Goal: Task Accomplishment & Management: Use online tool/utility

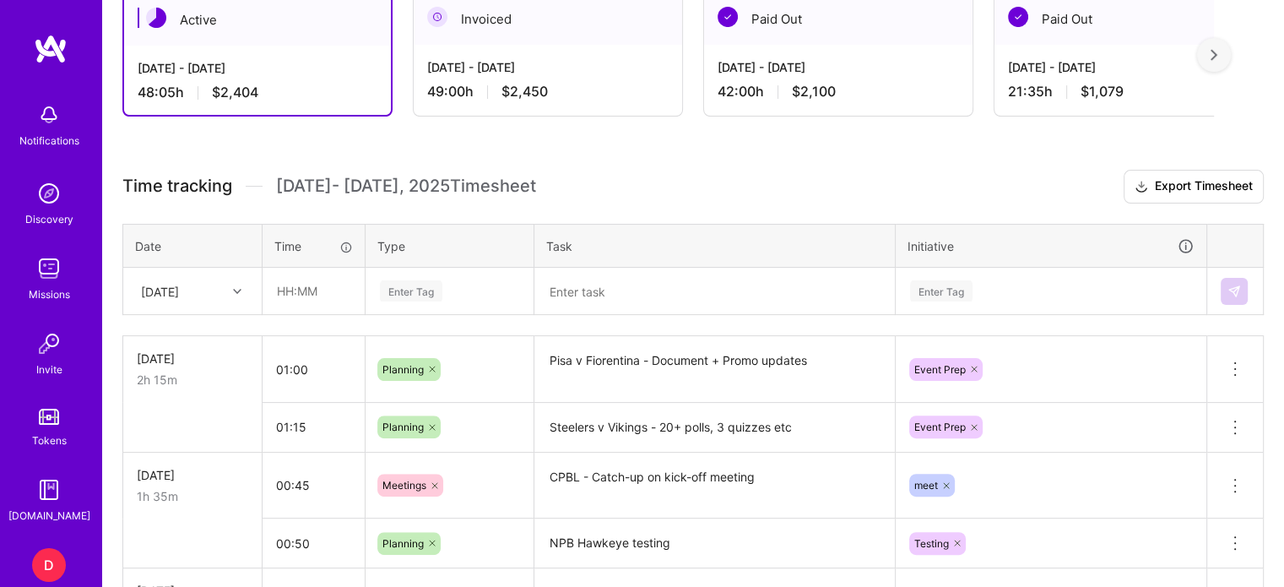
scroll to position [404, 0]
click at [297, 304] on input "text" at bounding box center [313, 290] width 100 height 45
type input "01:30"
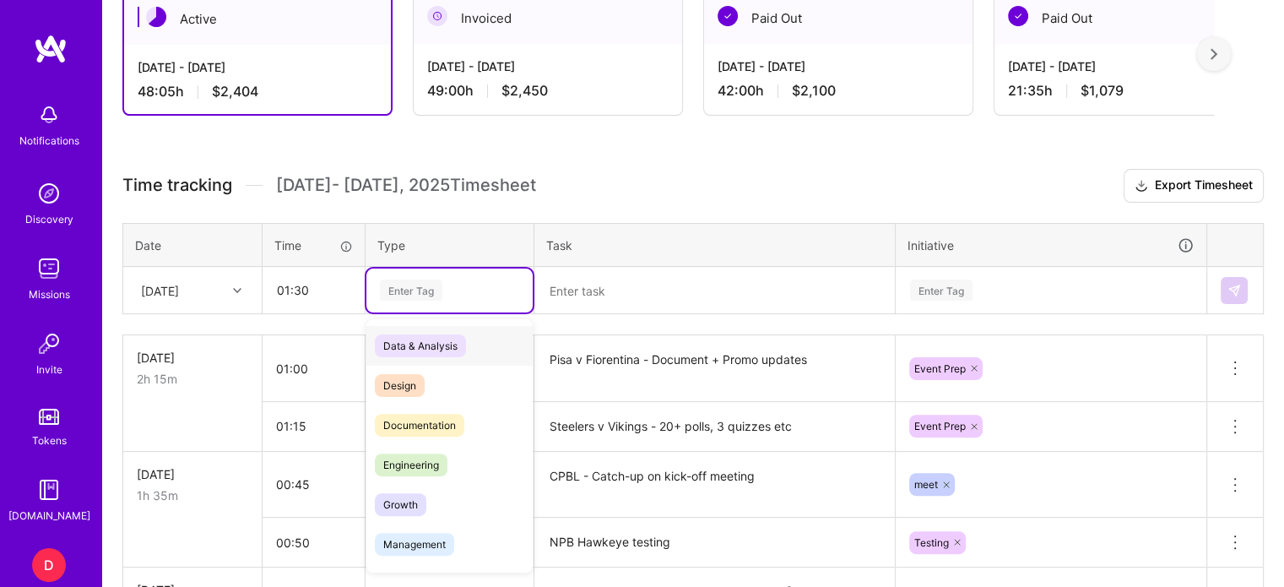
click at [380, 295] on div "Enter Tag" at bounding box center [411, 290] width 62 height 26
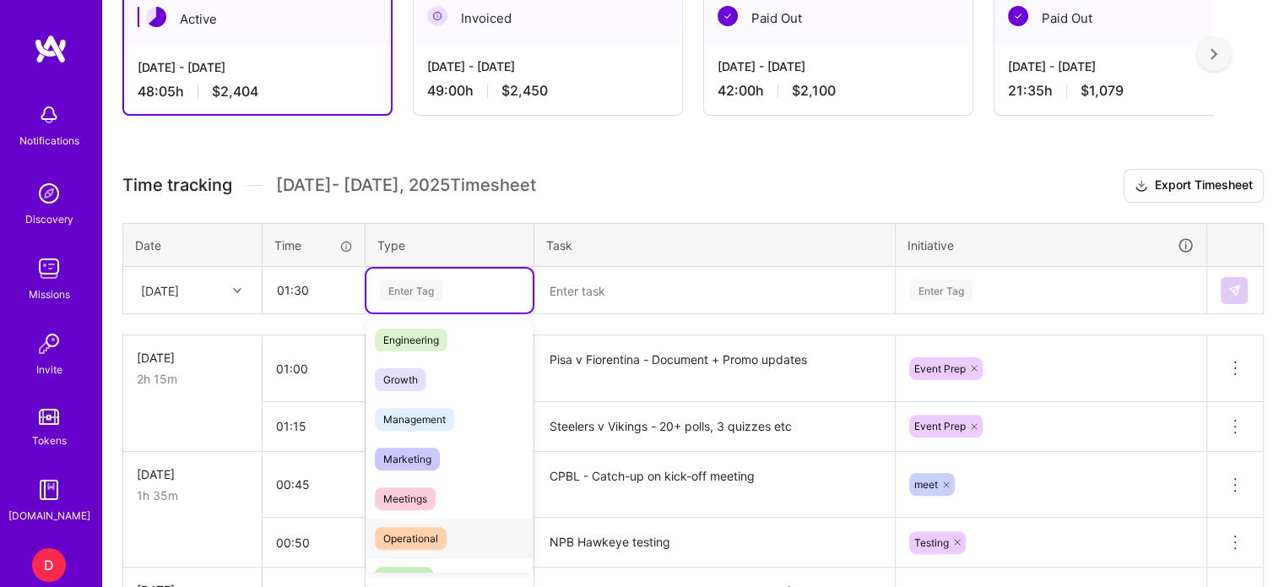
scroll to position [181, 0]
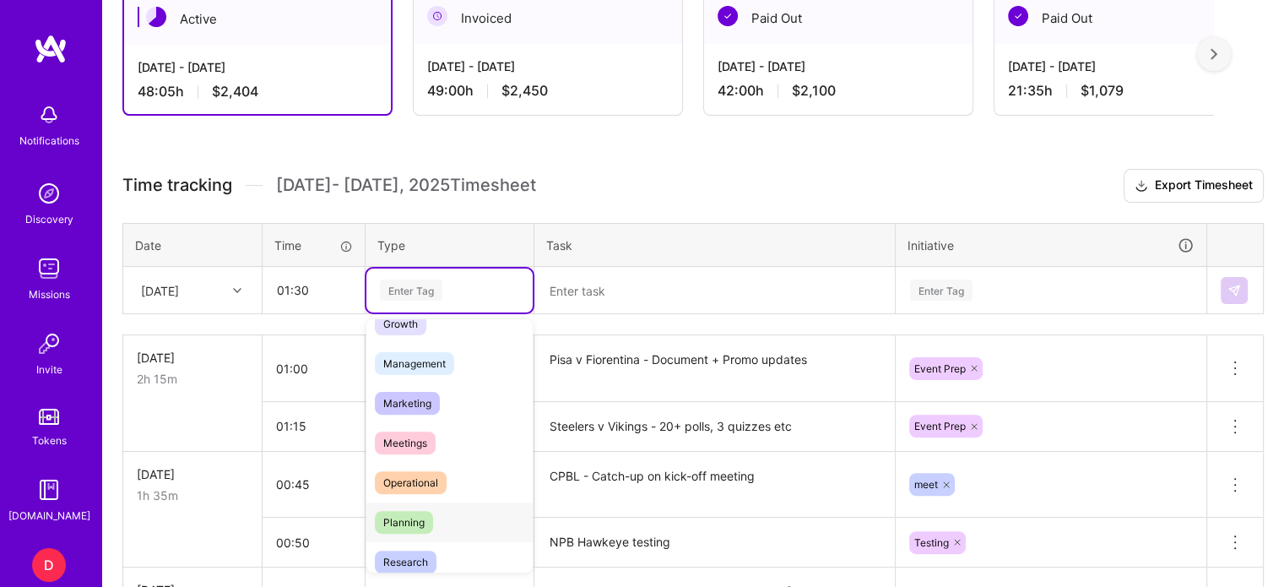
click at [415, 516] on span "Planning" at bounding box center [404, 522] width 58 height 23
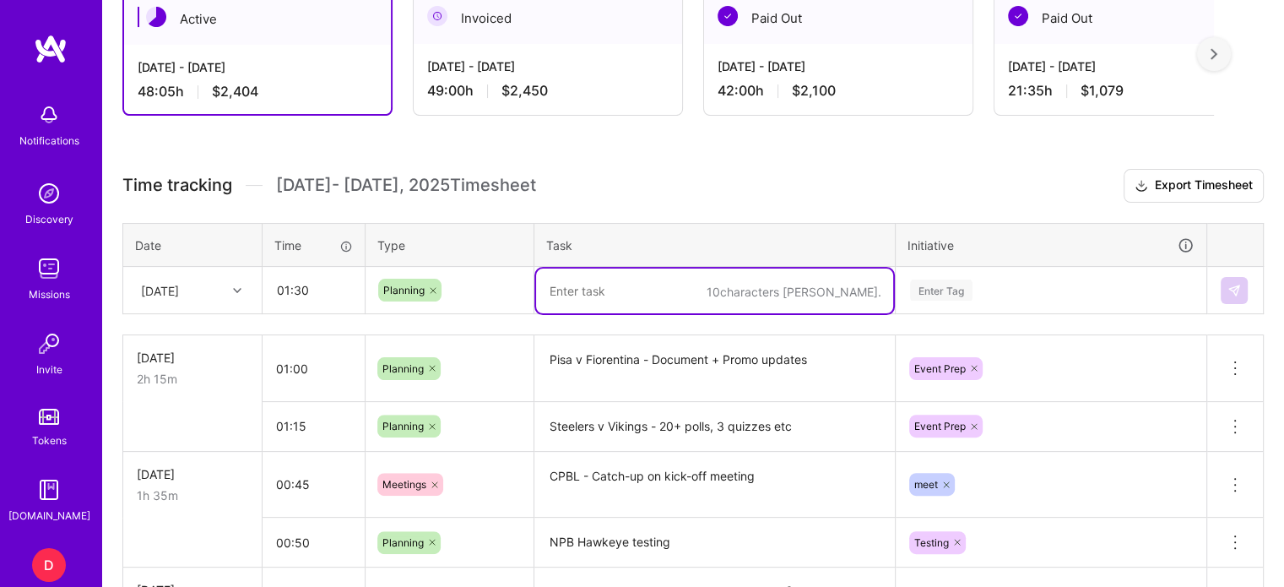
click at [611, 302] on textarea at bounding box center [714, 290] width 357 height 45
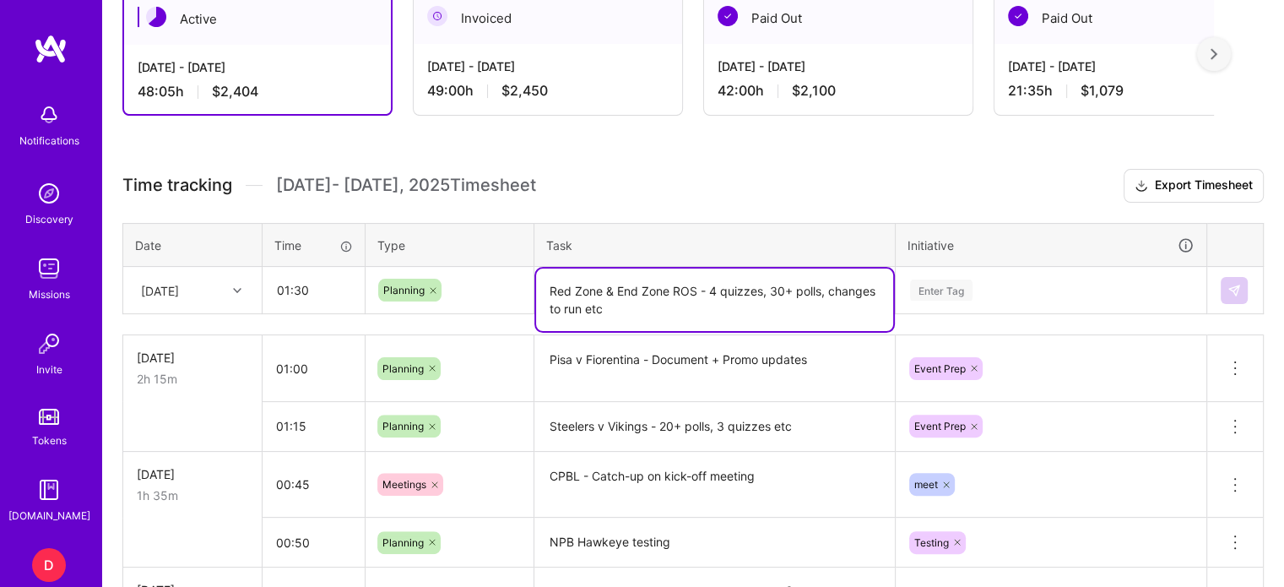
type textarea "Red Zone & End Zone ROS - 4 quizzes, 30+ polls, changes to run etc"
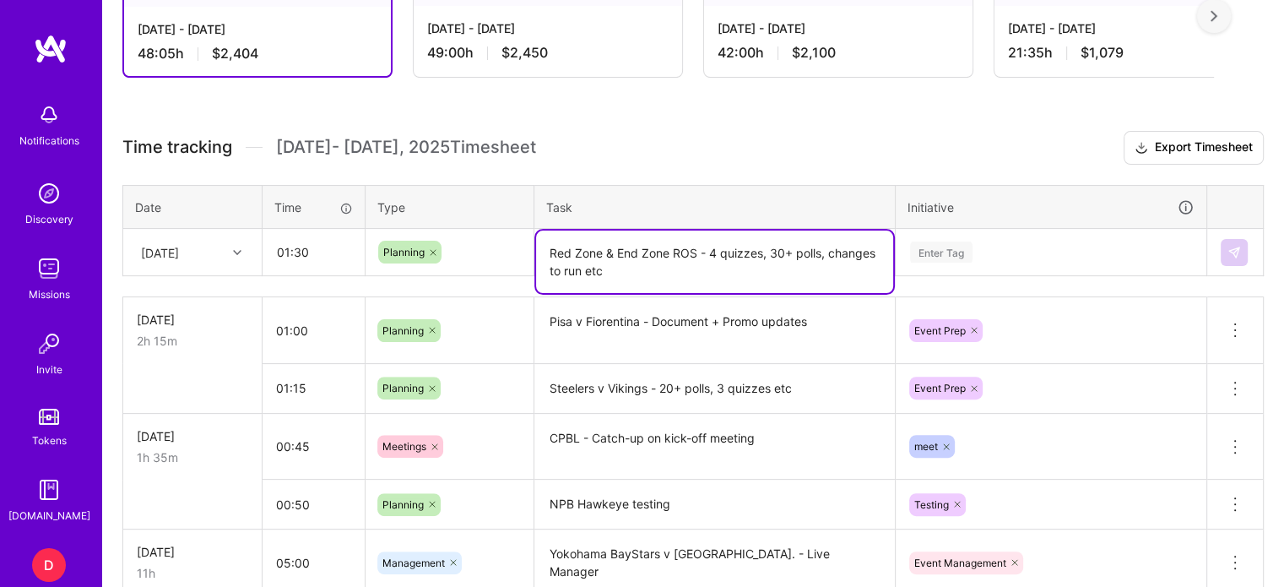
click at [946, 274] on div "Enter Tag" at bounding box center [1050, 252] width 309 height 44
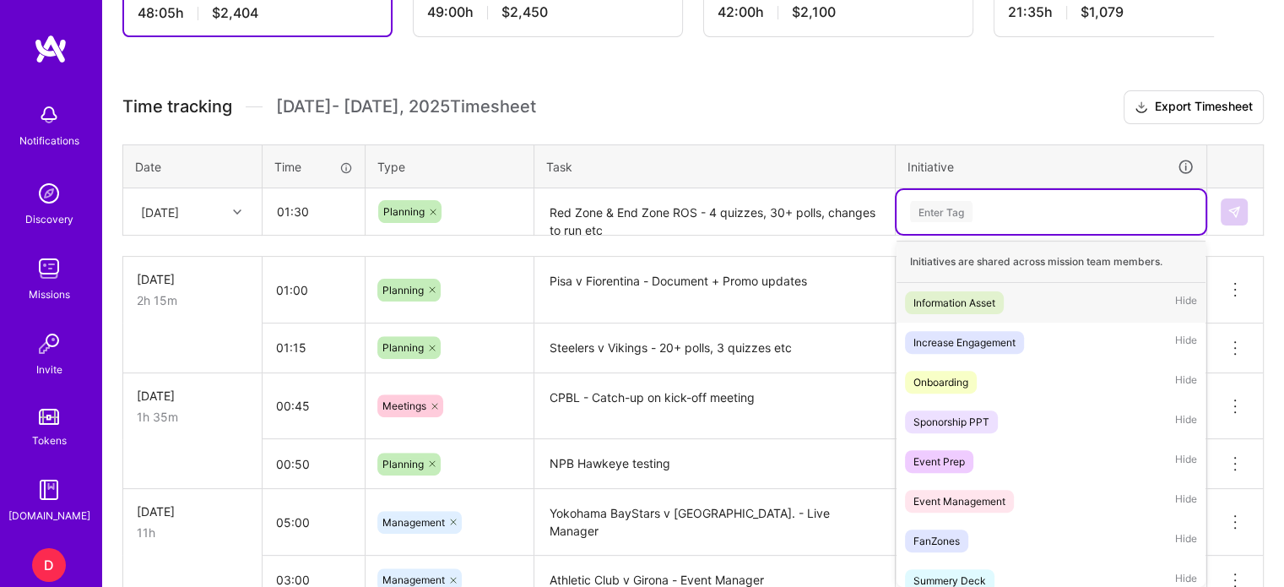
scroll to position [486, 0]
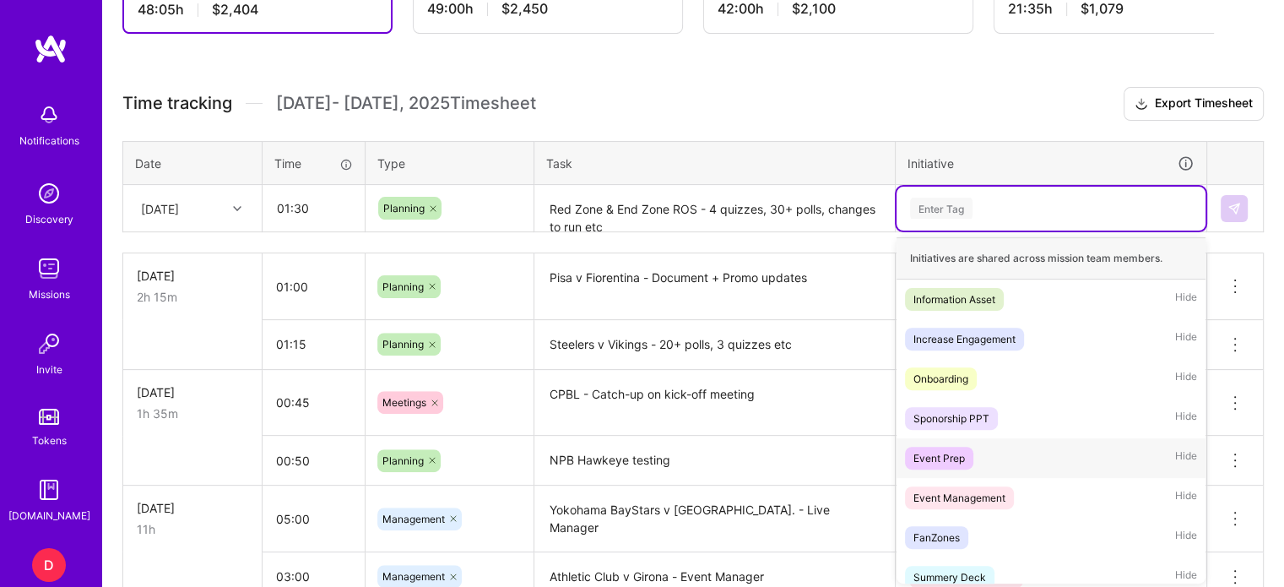
click at [935, 449] on div "Event Prep" at bounding box center [938, 458] width 51 height 18
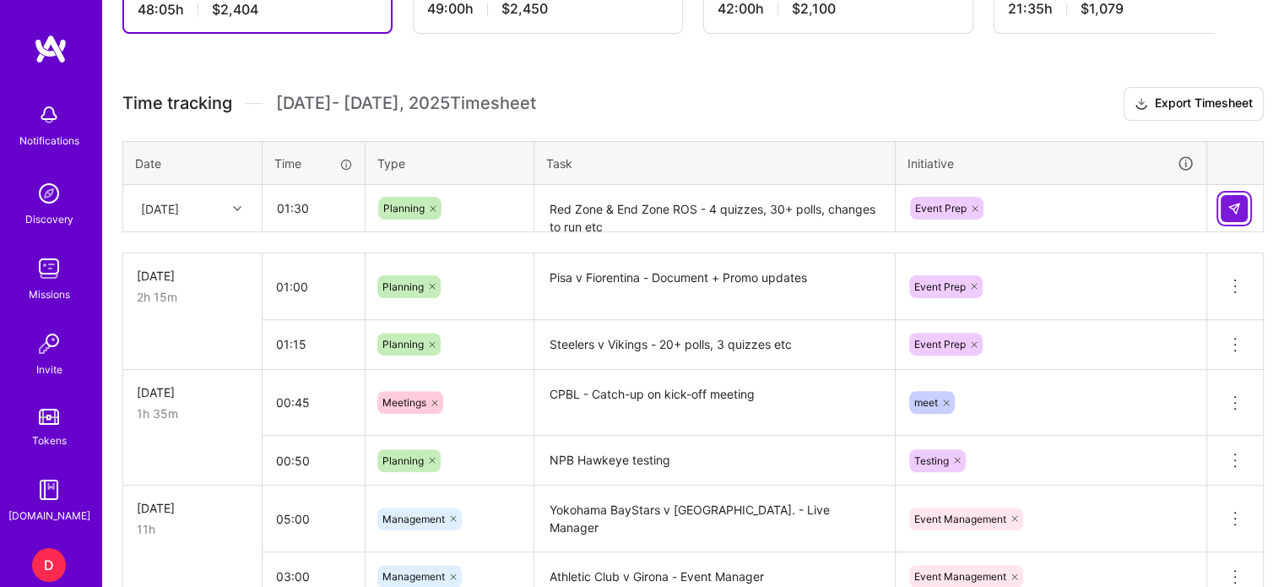
click at [1227, 202] on img at bounding box center [1234, 209] width 14 height 14
